Goal: Task Accomplishment & Management: Use online tool/utility

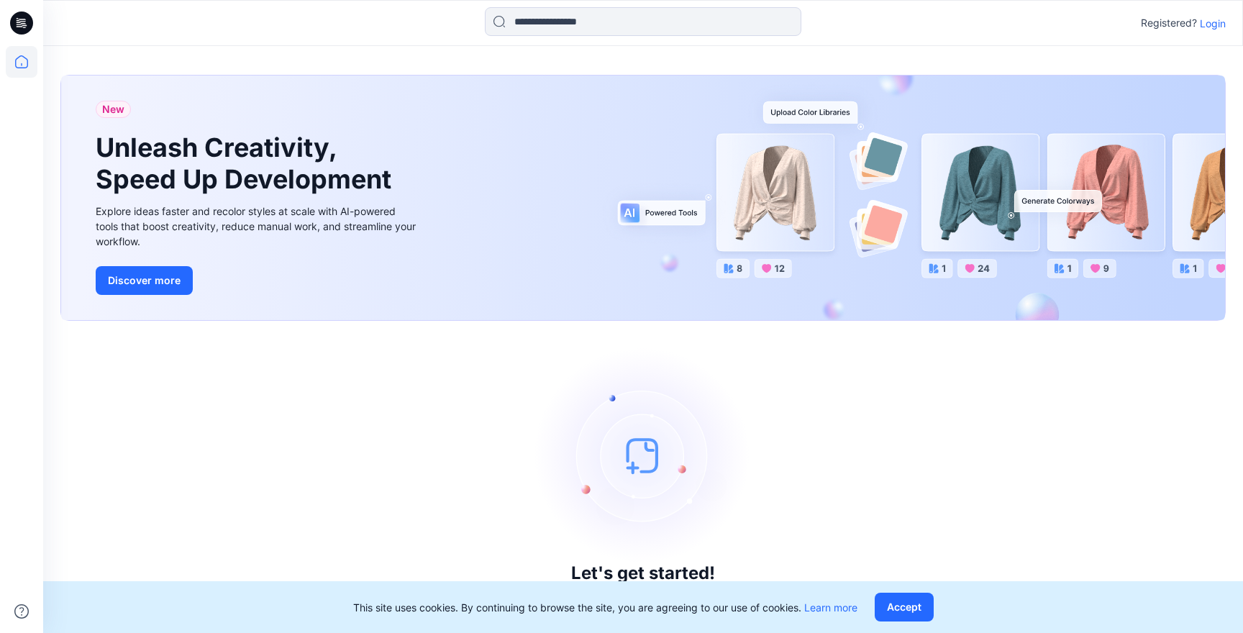
click at [1213, 25] on p "Login" at bounding box center [1213, 23] width 26 height 15
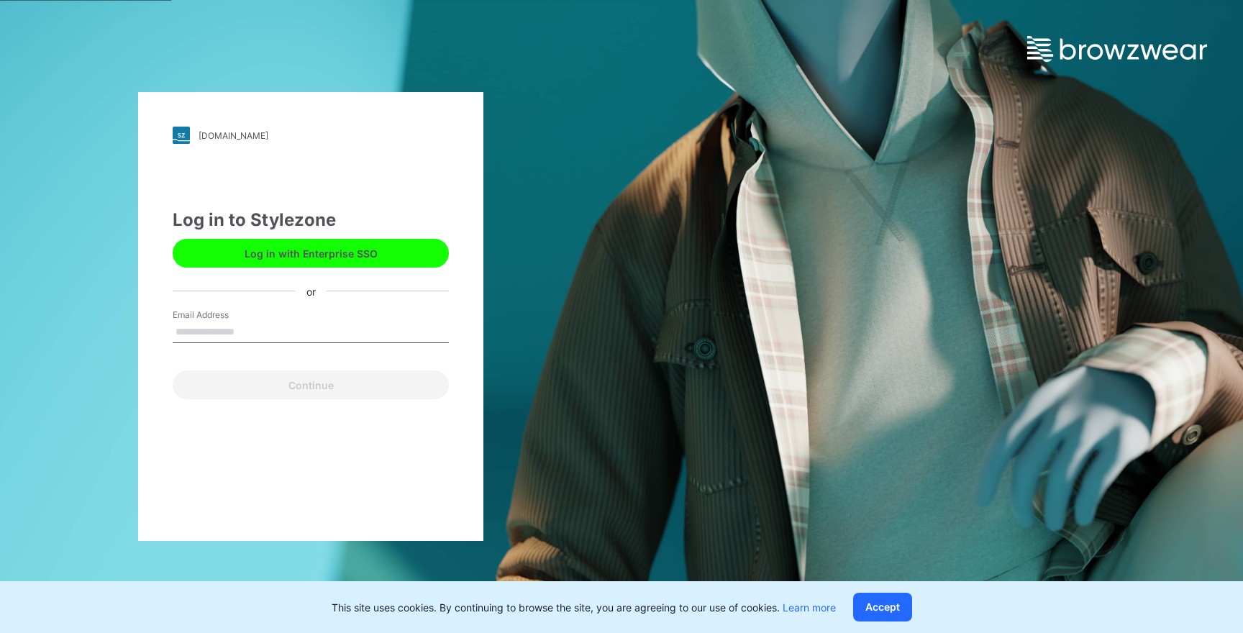
click at [214, 330] on input "Email Address" at bounding box center [311, 333] width 276 height 22
type input "**********"
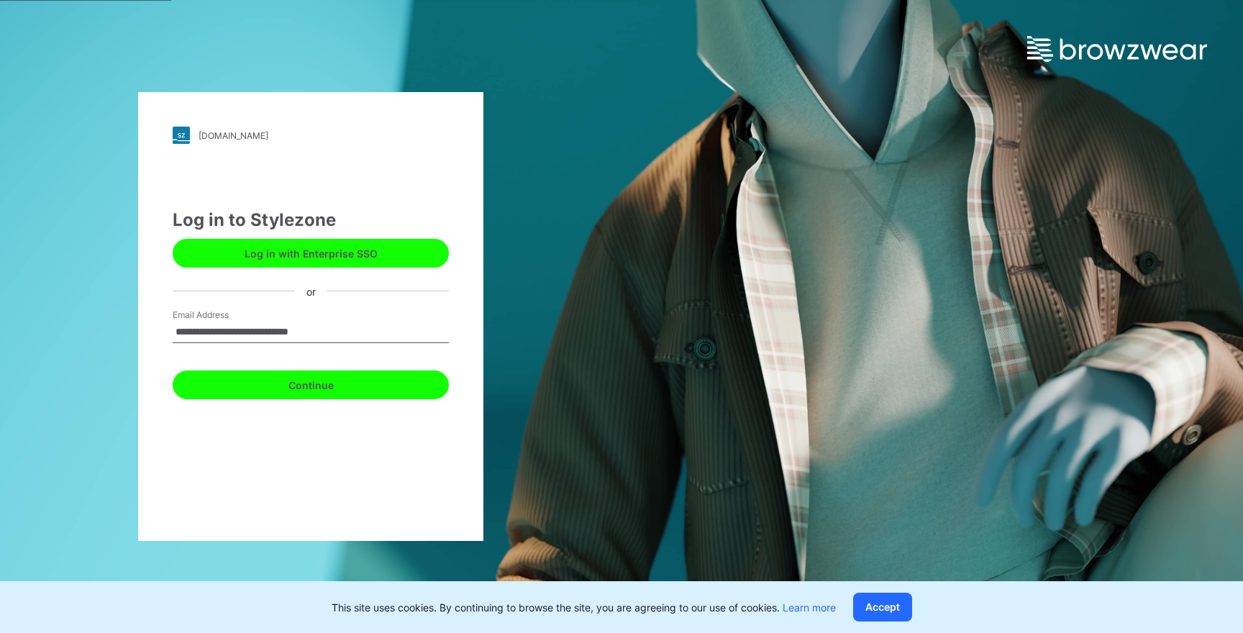
click at [294, 389] on button "Continue" at bounding box center [311, 384] width 276 height 29
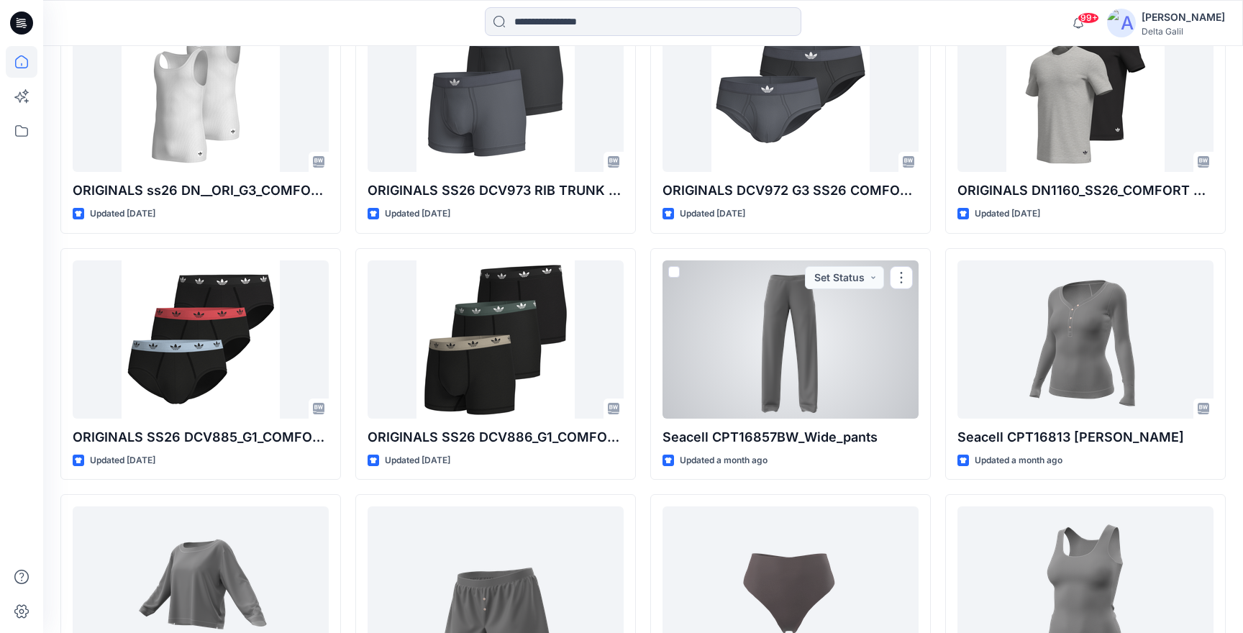
scroll to position [1506, 0]
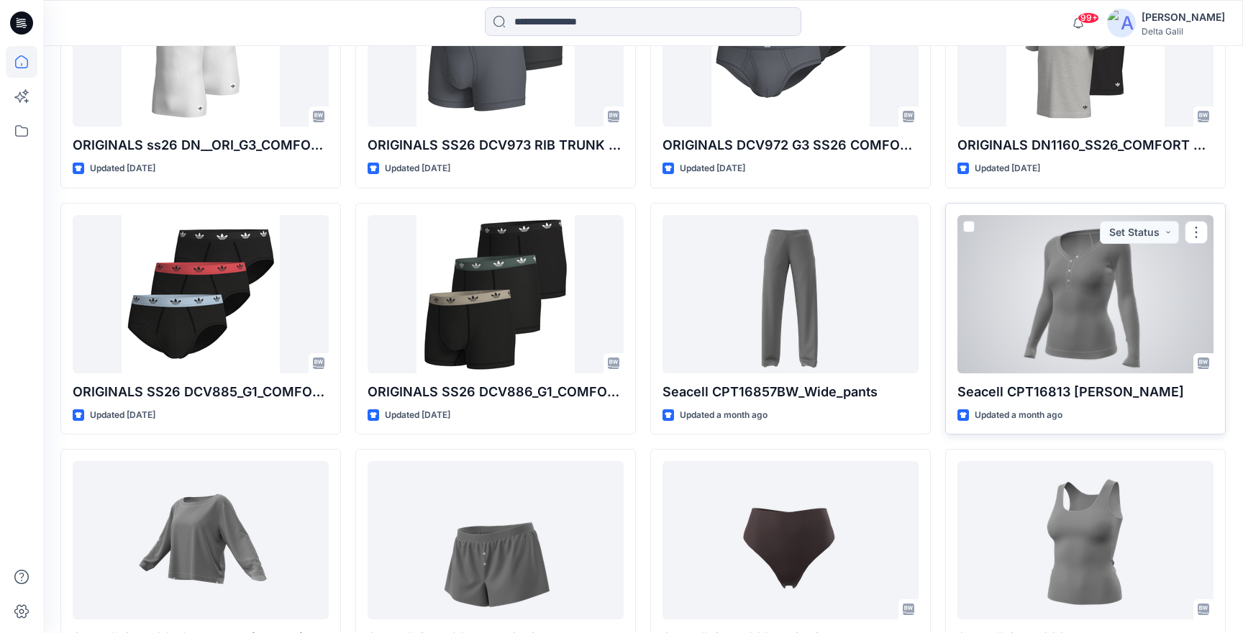
click at [1070, 402] on div "Seacell CPT16813 [PERSON_NAME] Updated a month ago Set Status" at bounding box center [1085, 319] width 281 height 232
click at [1026, 349] on div at bounding box center [1085, 294] width 256 height 158
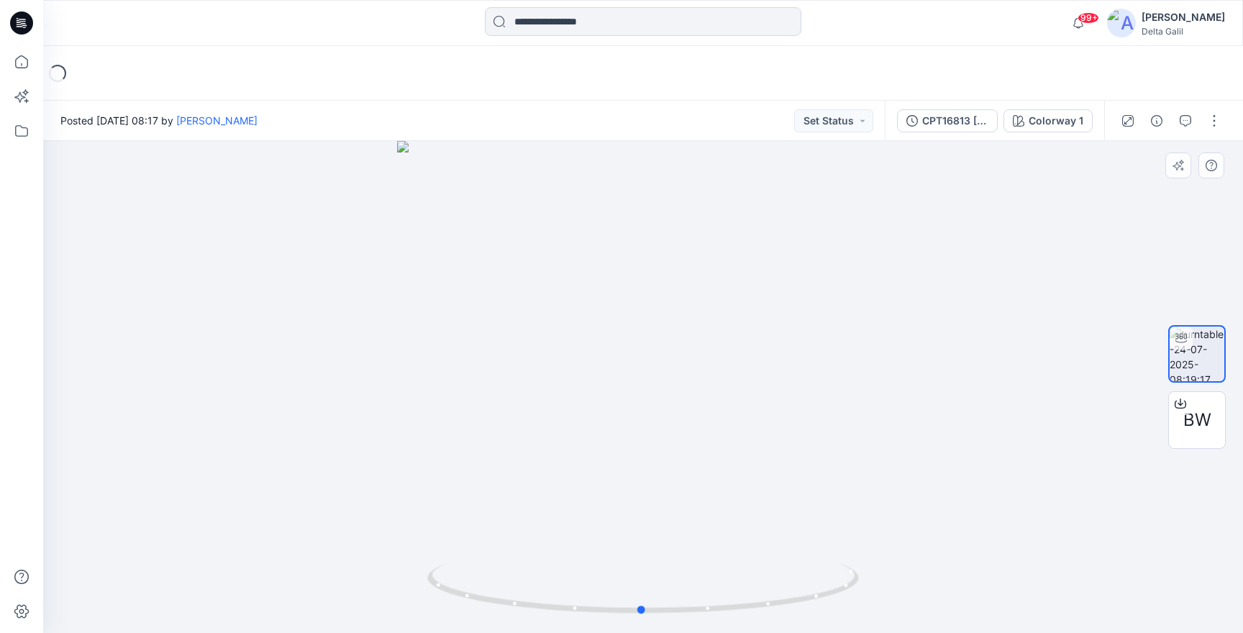
drag, startPoint x: 678, startPoint y: 460, endPoint x: 676, endPoint y: 447, distance: 13.0
click at [676, 447] on div at bounding box center [643, 387] width 1200 height 492
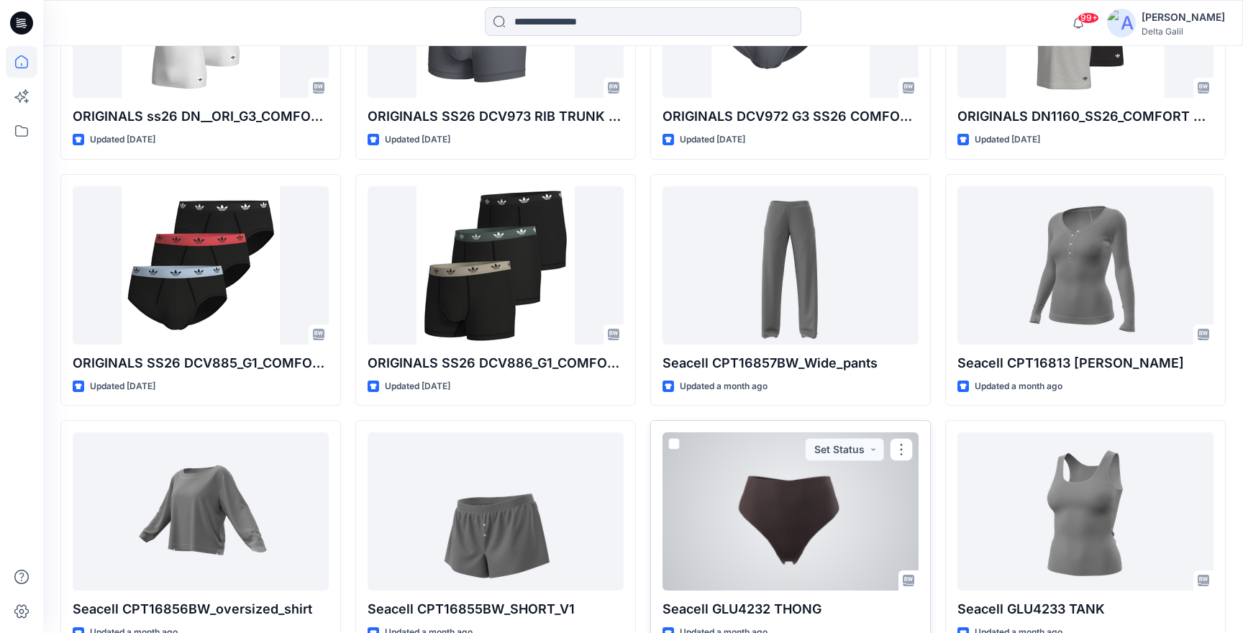
scroll to position [1532, 0]
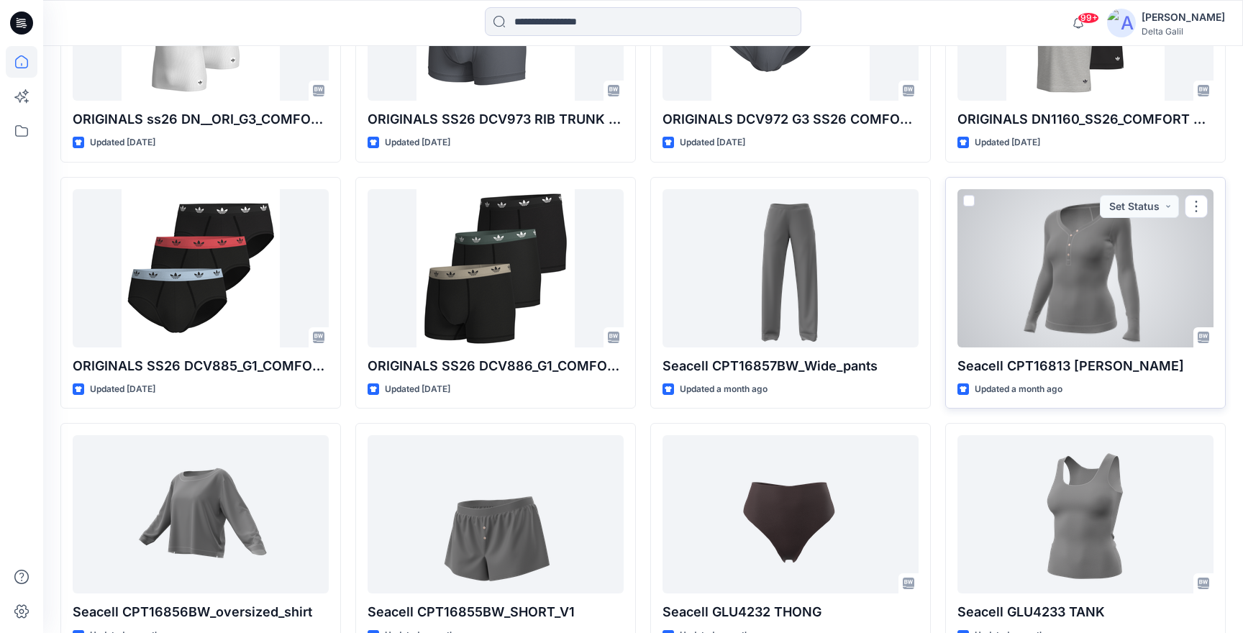
click at [1095, 292] on div at bounding box center [1085, 268] width 256 height 158
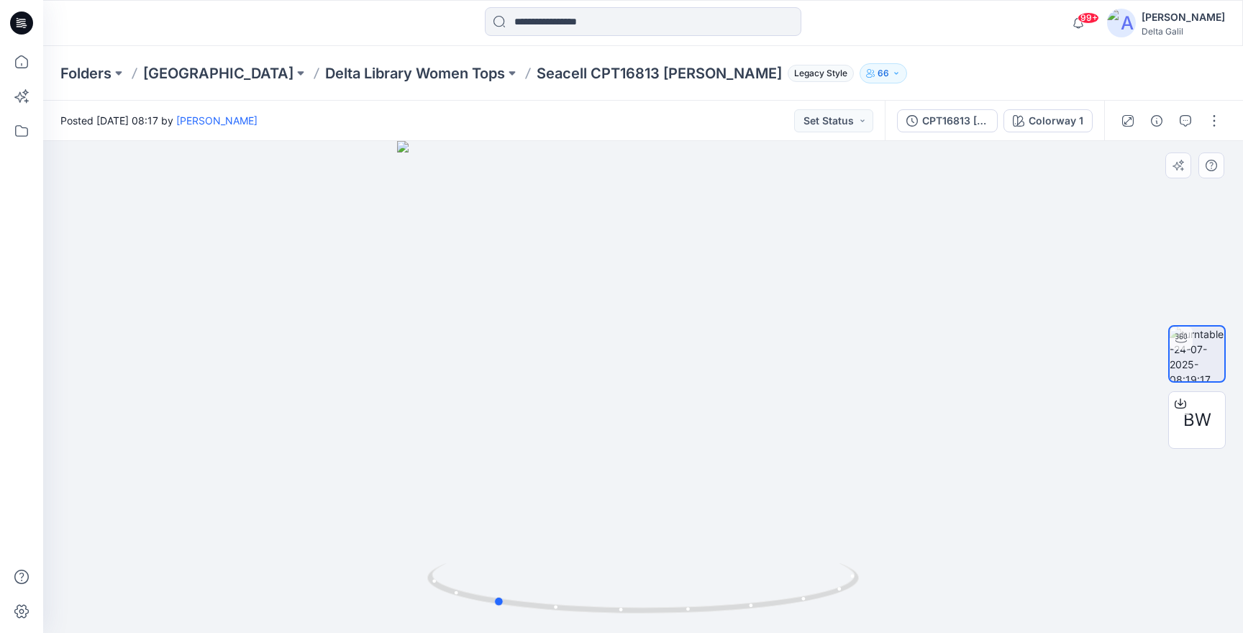
drag, startPoint x: 746, startPoint y: 452, endPoint x: 708, endPoint y: 369, distance: 90.8
click at [703, 375] on div at bounding box center [643, 387] width 1200 height 492
drag, startPoint x: 647, startPoint y: 401, endPoint x: 720, endPoint y: 400, distance: 73.4
click at [720, 400] on div at bounding box center [643, 387] width 1200 height 492
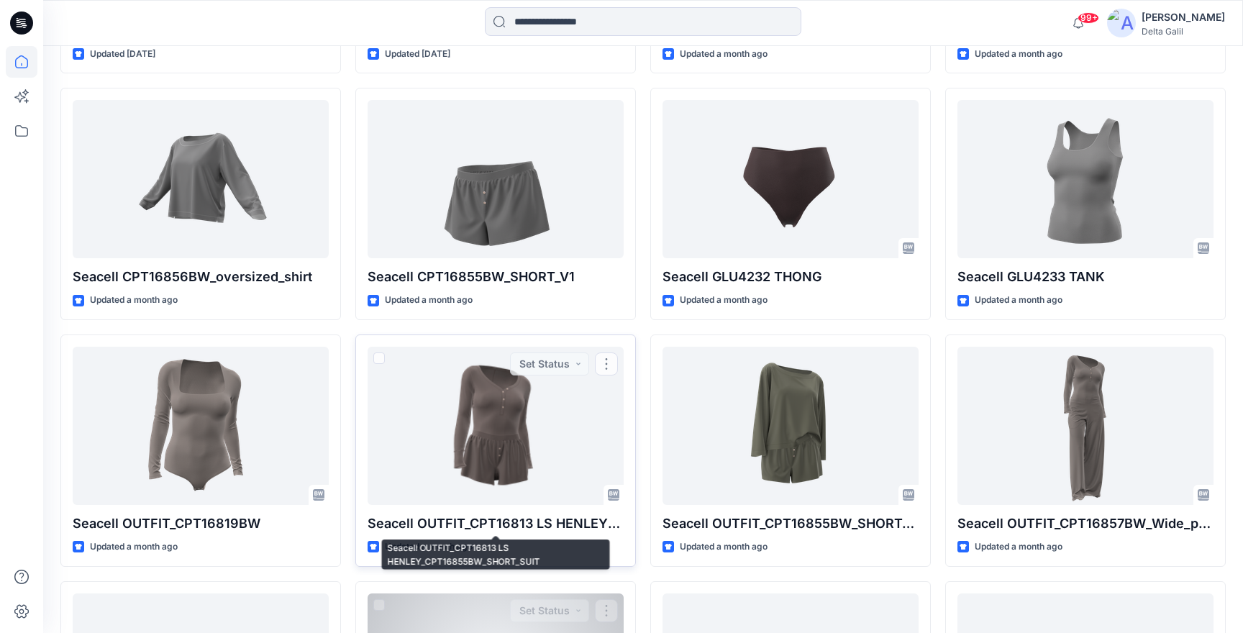
scroll to position [1869, 0]
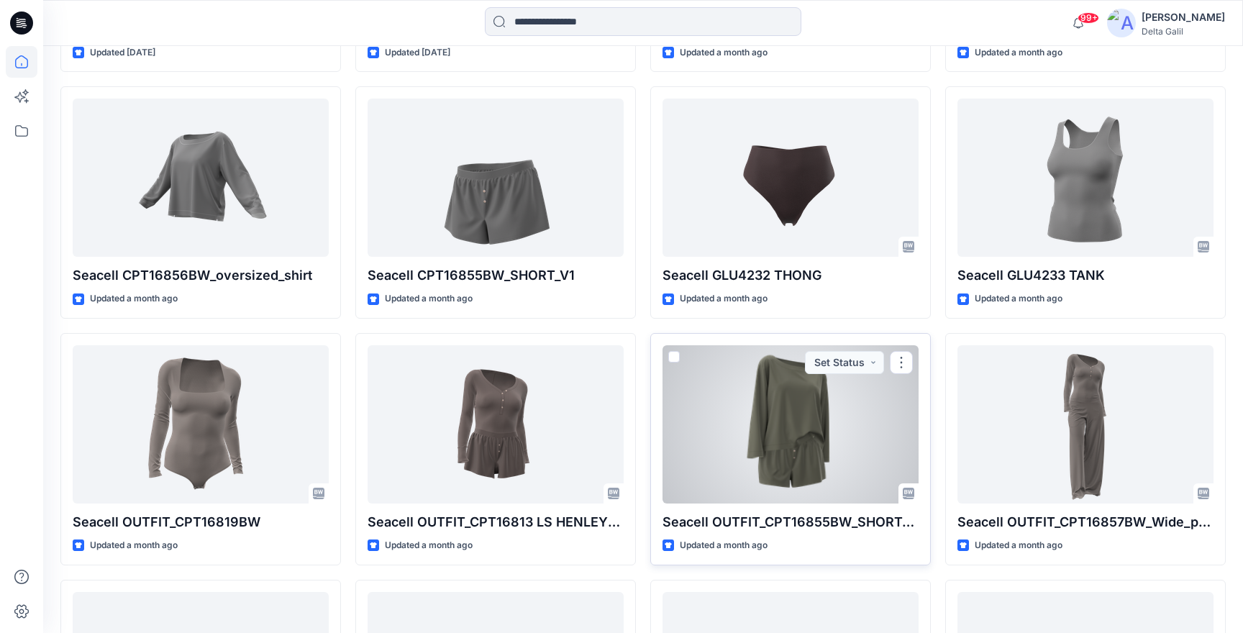
click at [767, 452] on div at bounding box center [790, 424] width 256 height 158
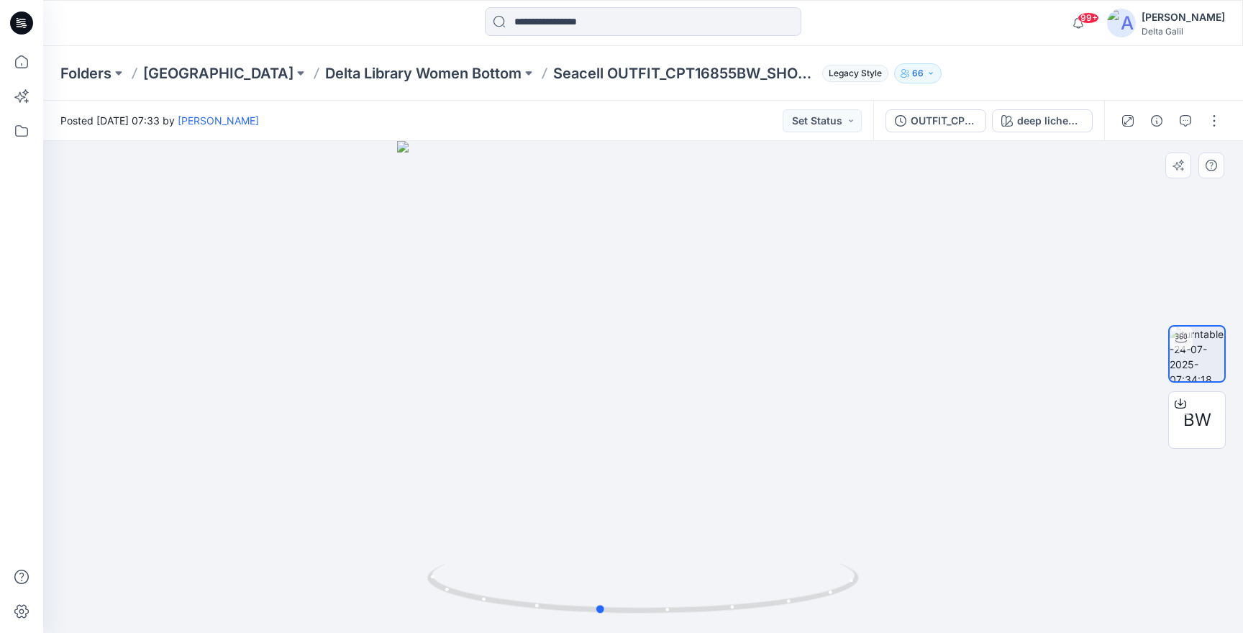
drag, startPoint x: 707, startPoint y: 414, endPoint x: 664, endPoint y: 415, distance: 43.2
click at [664, 415] on div at bounding box center [643, 387] width 1200 height 492
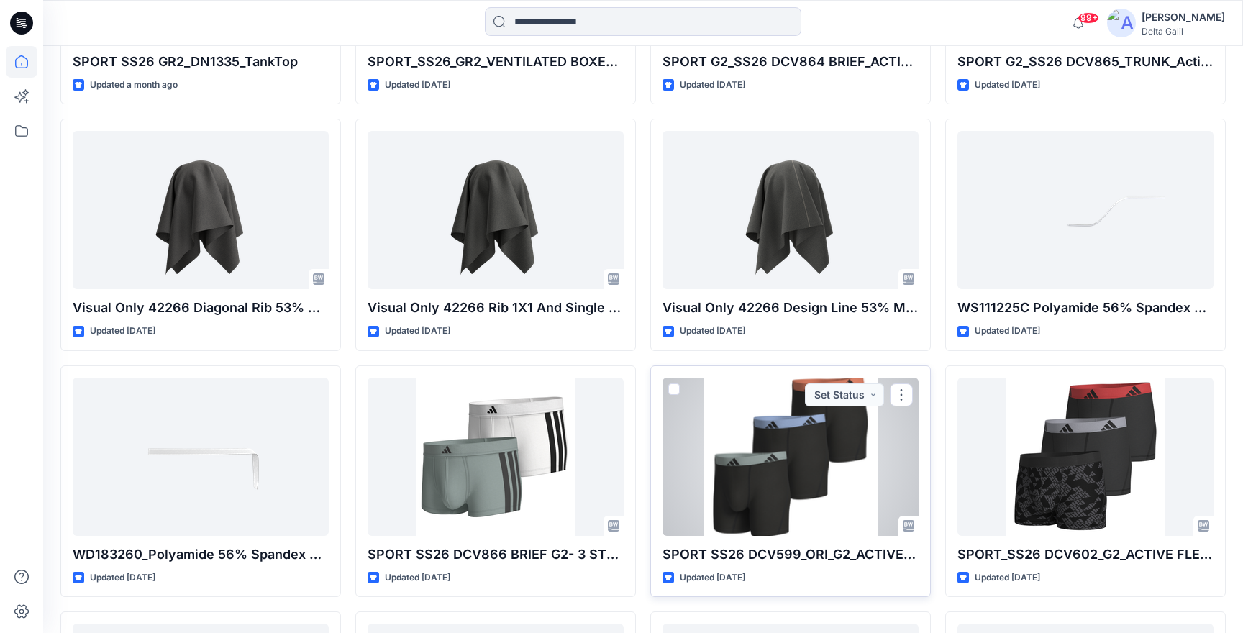
scroll to position [4539, 0]
